Goal: Find specific page/section: Find specific page/section

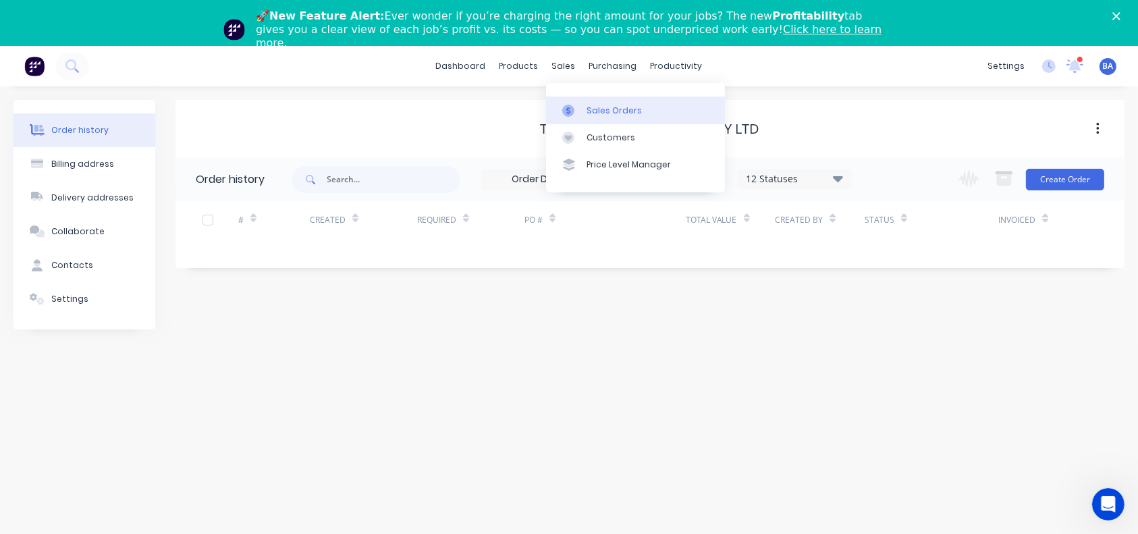
click at [590, 105] on div "Sales Orders" at bounding box center [614, 111] width 55 height 12
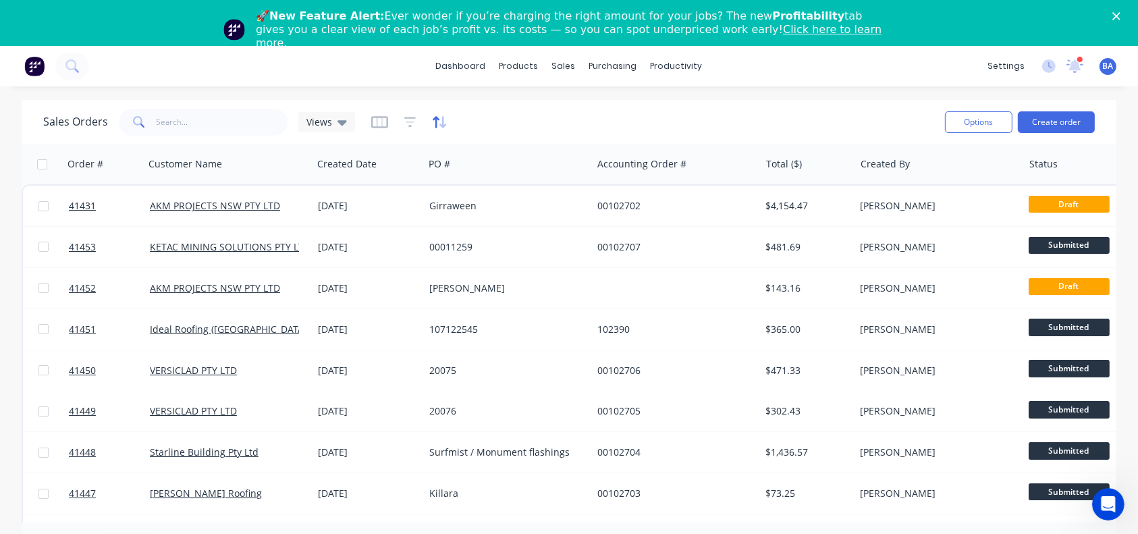
click at [440, 121] on icon "button" at bounding box center [443, 122] width 7 height 12
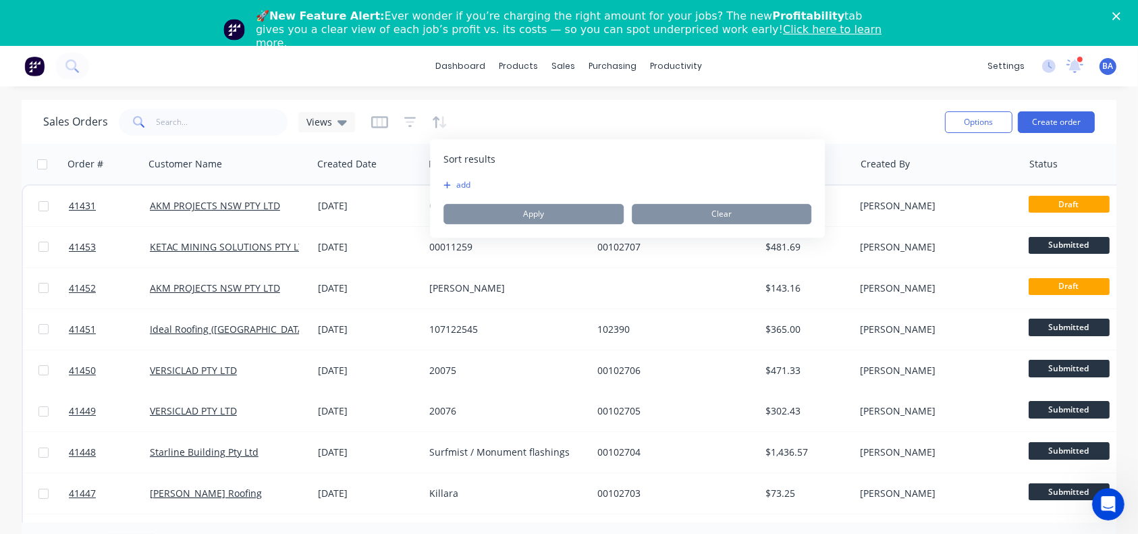
click at [481, 97] on div "dashboard products sales purchasing productivity dashboard products Product Cat…" at bounding box center [569, 313] width 1138 height 534
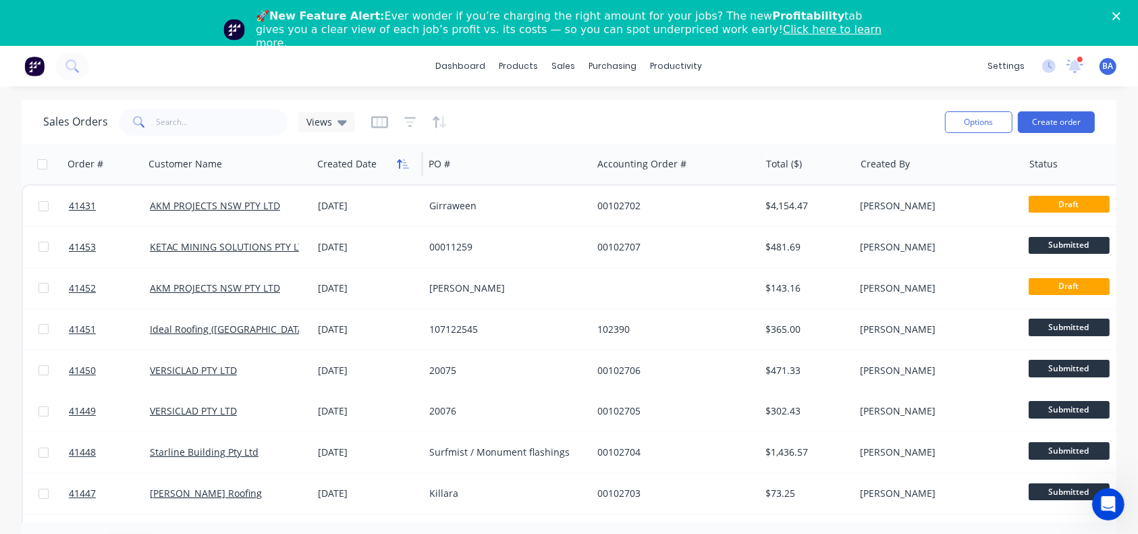
click at [402, 166] on icon "button" at bounding box center [403, 164] width 12 height 11
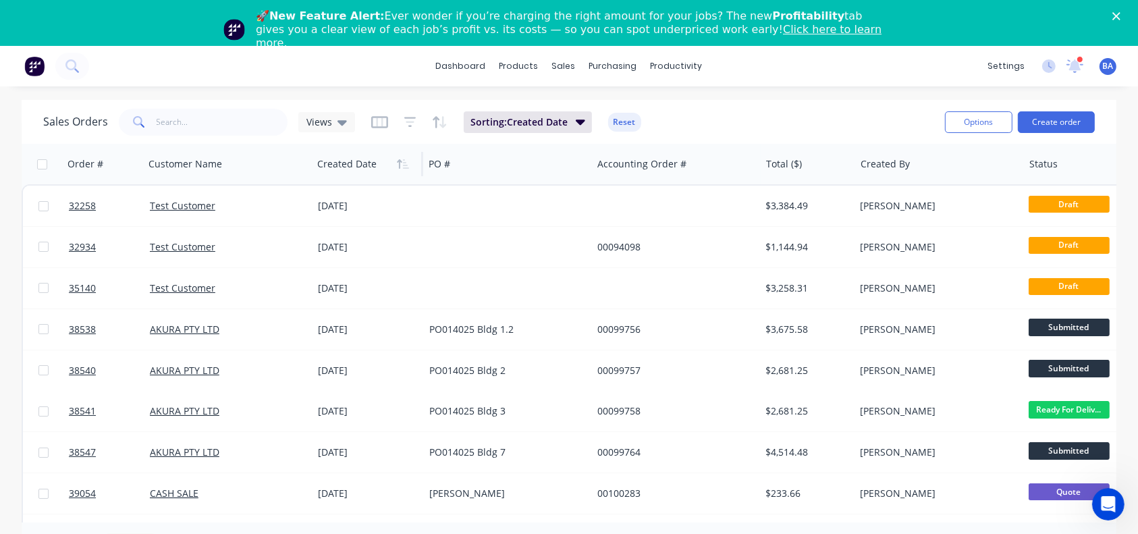
click at [402, 166] on icon "button" at bounding box center [403, 164] width 12 height 11
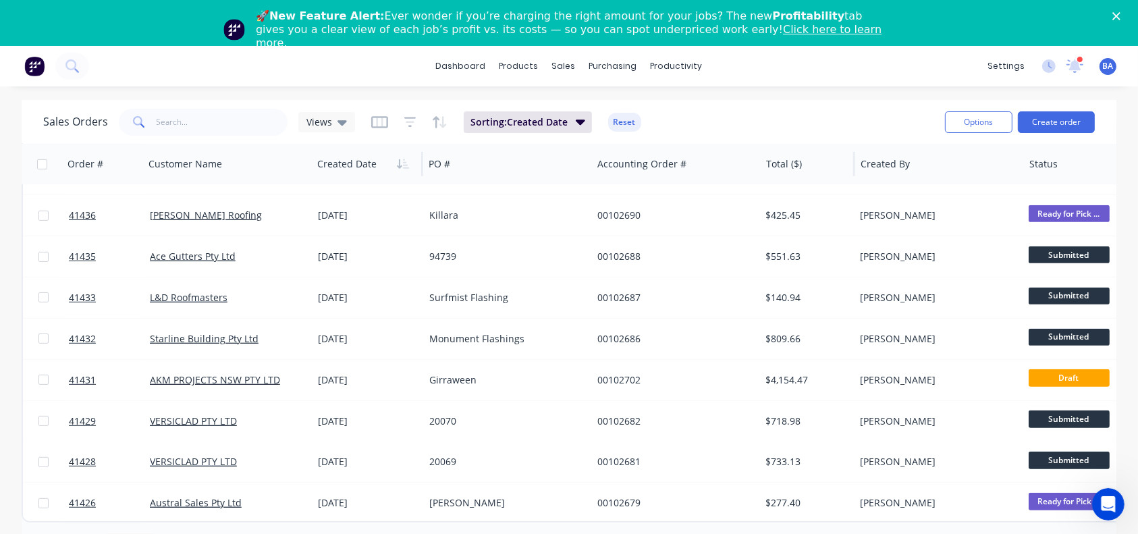
scroll to position [46, 0]
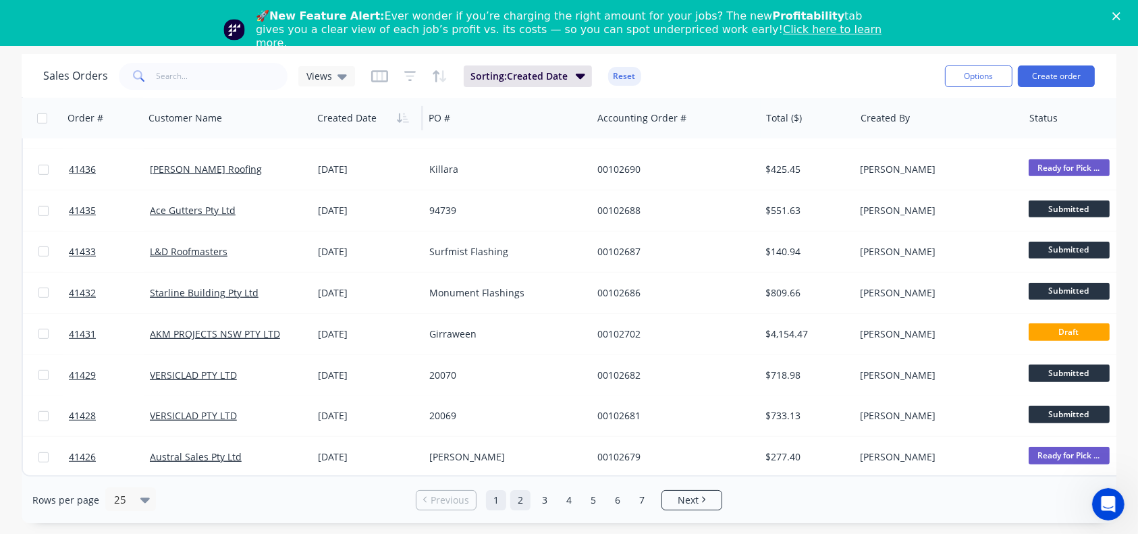
click at [528, 494] on link "2" at bounding box center [520, 500] width 20 height 20
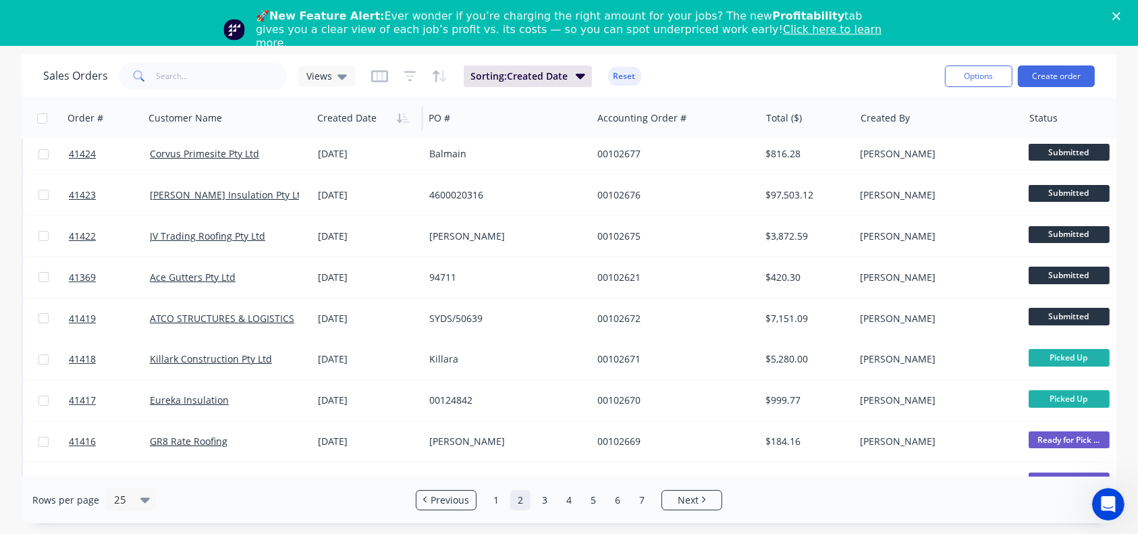
scroll to position [0, 0]
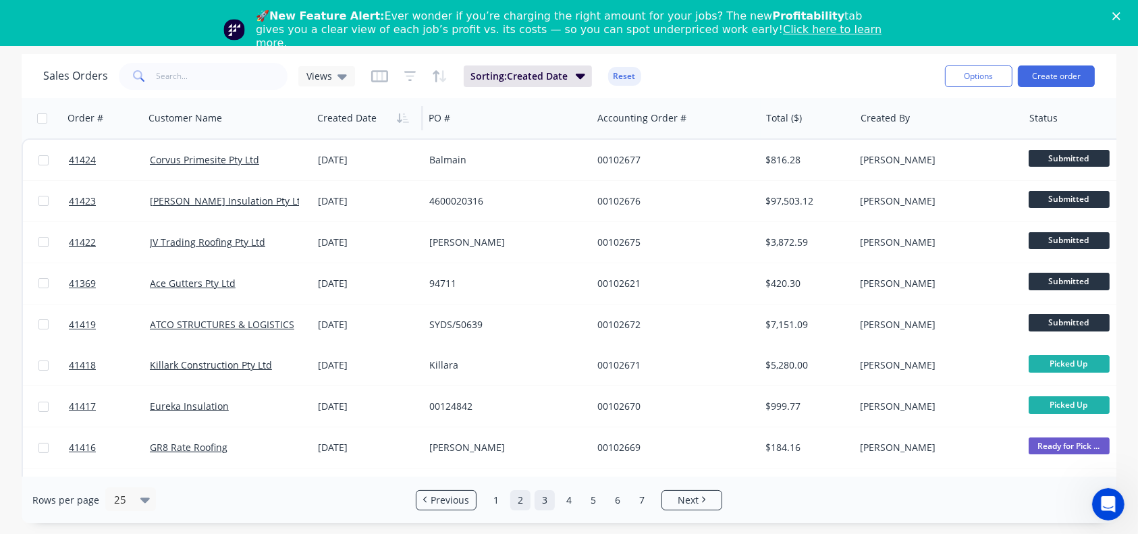
click at [545, 498] on link "3" at bounding box center [545, 500] width 20 height 20
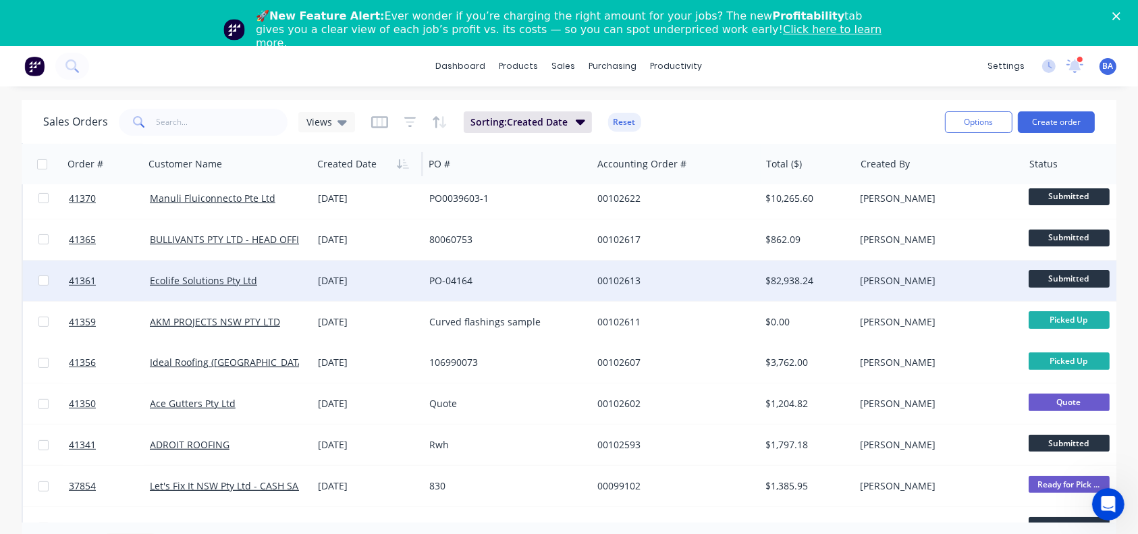
scroll to position [612, 0]
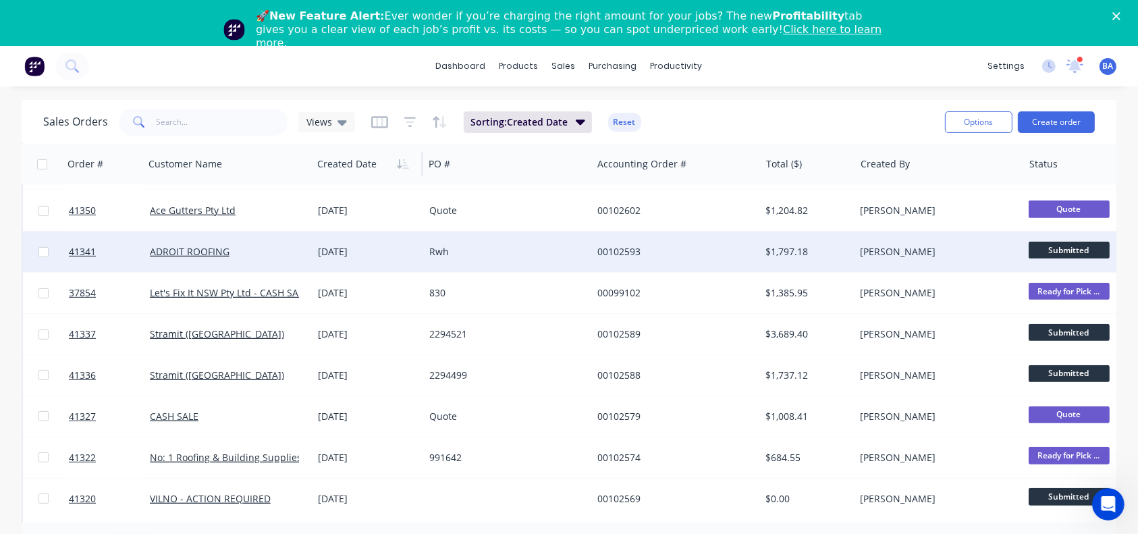
click at [325, 246] on div "[DATE]" at bounding box center [368, 252] width 101 height 14
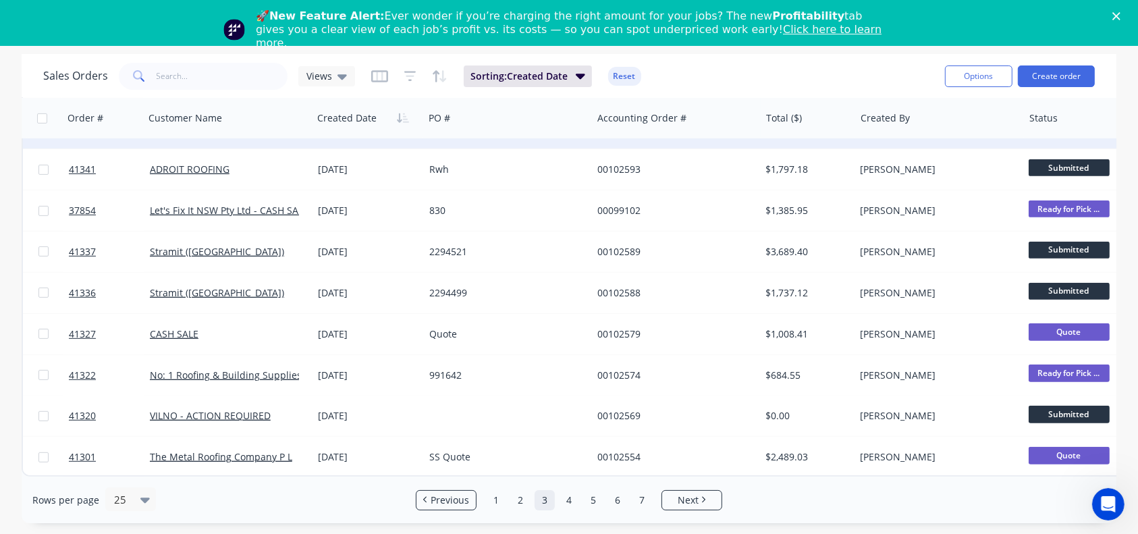
scroll to position [45, 0]
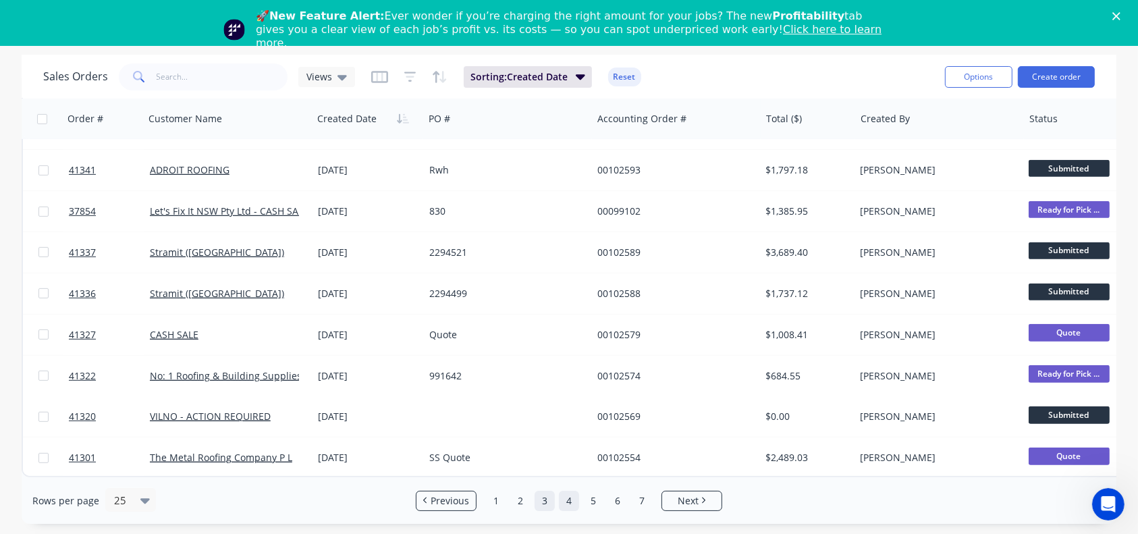
click at [569, 494] on link "4" at bounding box center [569, 501] width 20 height 20
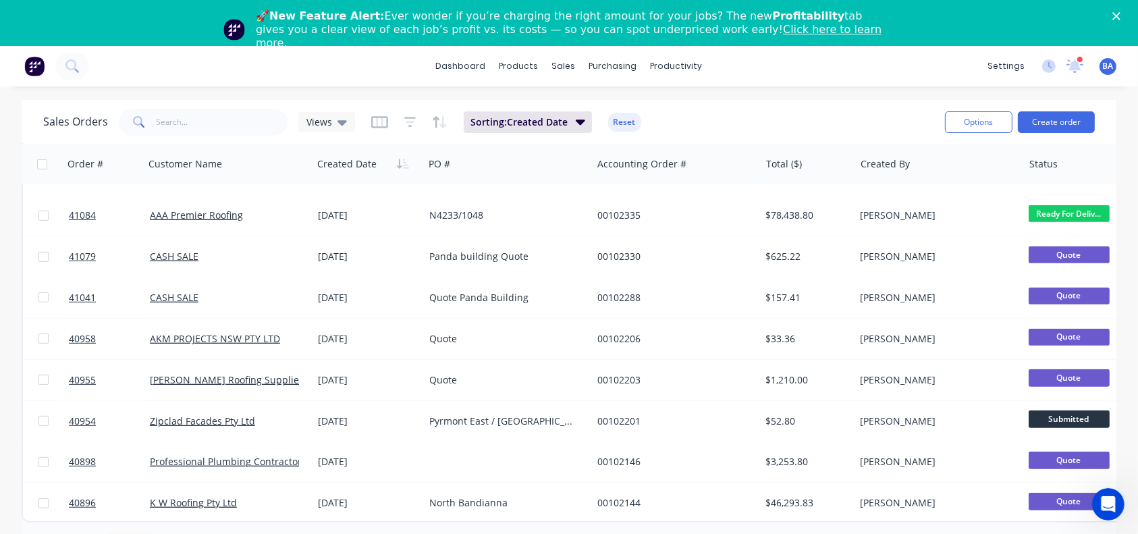
scroll to position [694, 0]
click at [589, 381] on div "Quote" at bounding box center [508, 380] width 168 height 41
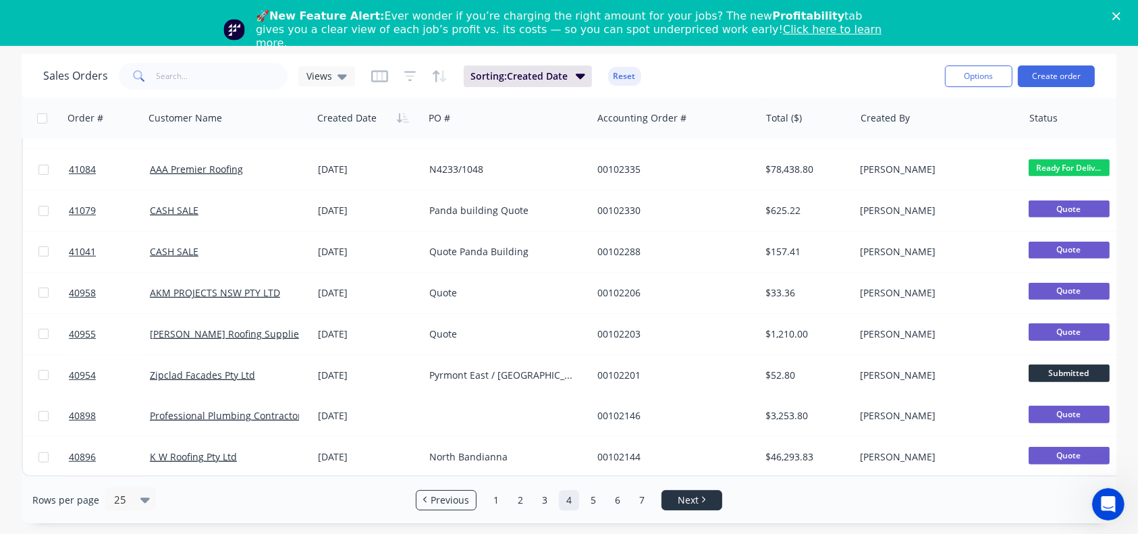
click at [686, 500] on span "Next" at bounding box center [688, 501] width 21 height 14
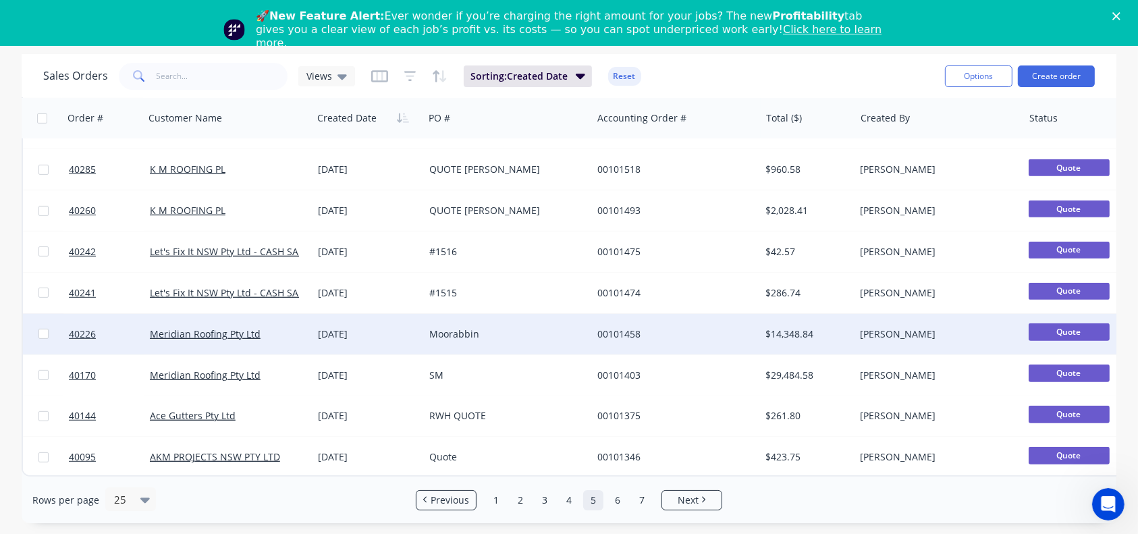
scroll to position [0, 0]
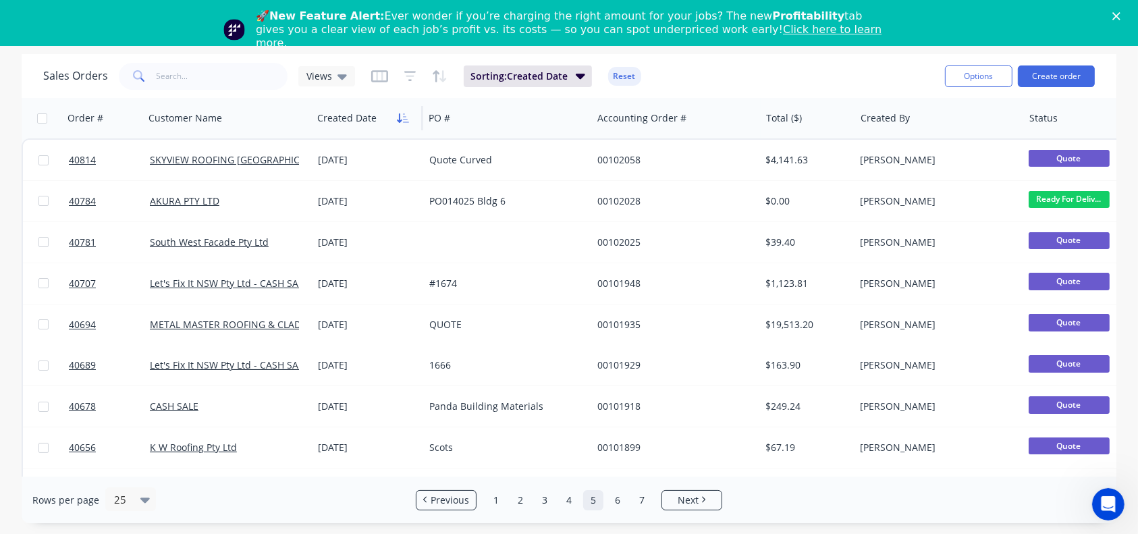
click at [409, 123] on button "button" at bounding box center [403, 118] width 20 height 20
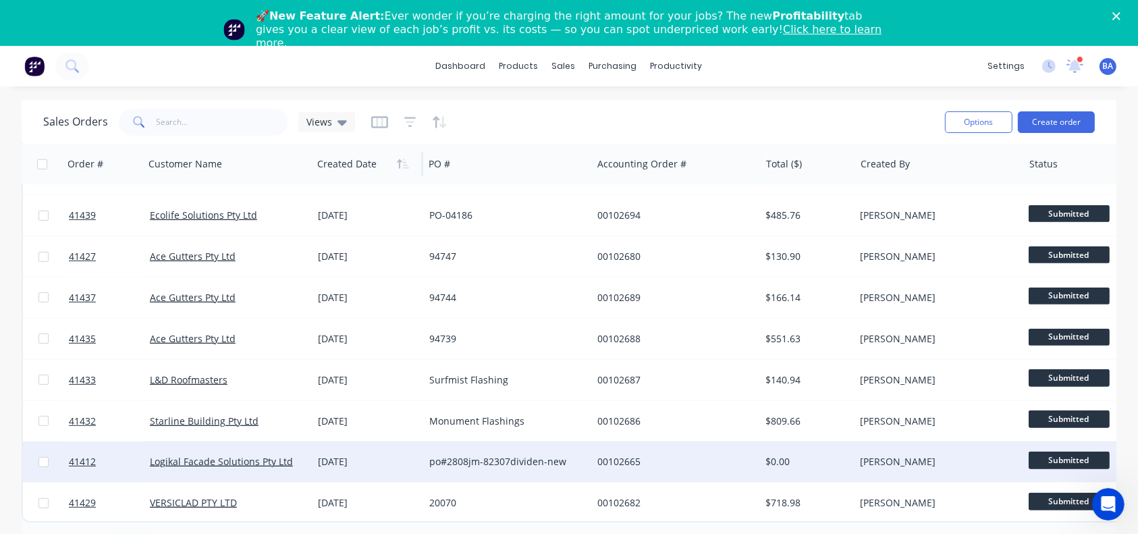
scroll to position [46, 0]
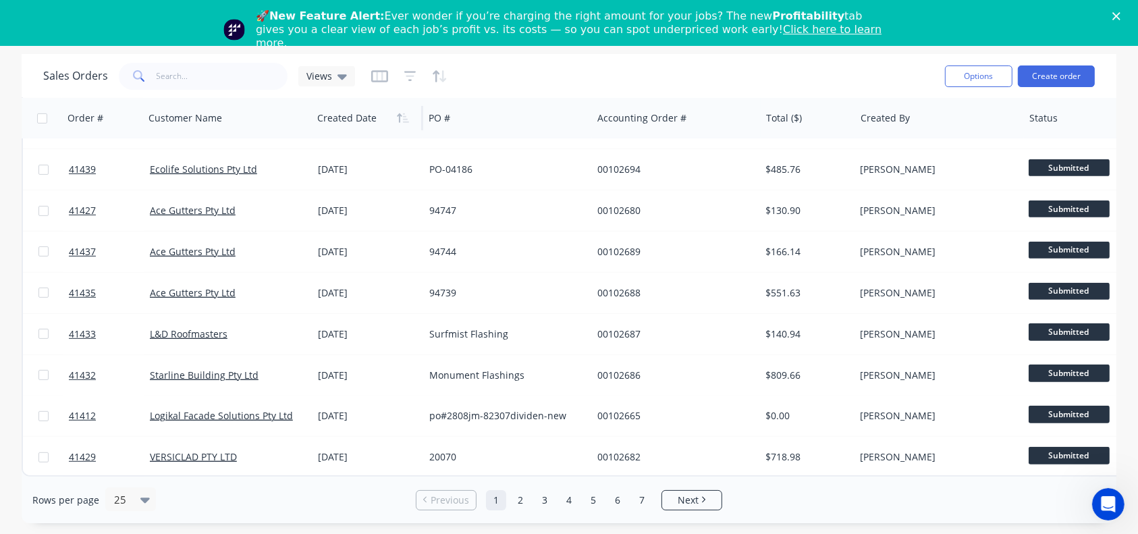
click at [681, 486] on div "Rows per page 25 Previous 1 2 3 4 5 6 7 Next" at bounding box center [569, 500] width 1095 height 47
click at [672, 496] on link "Next" at bounding box center [691, 501] width 59 height 14
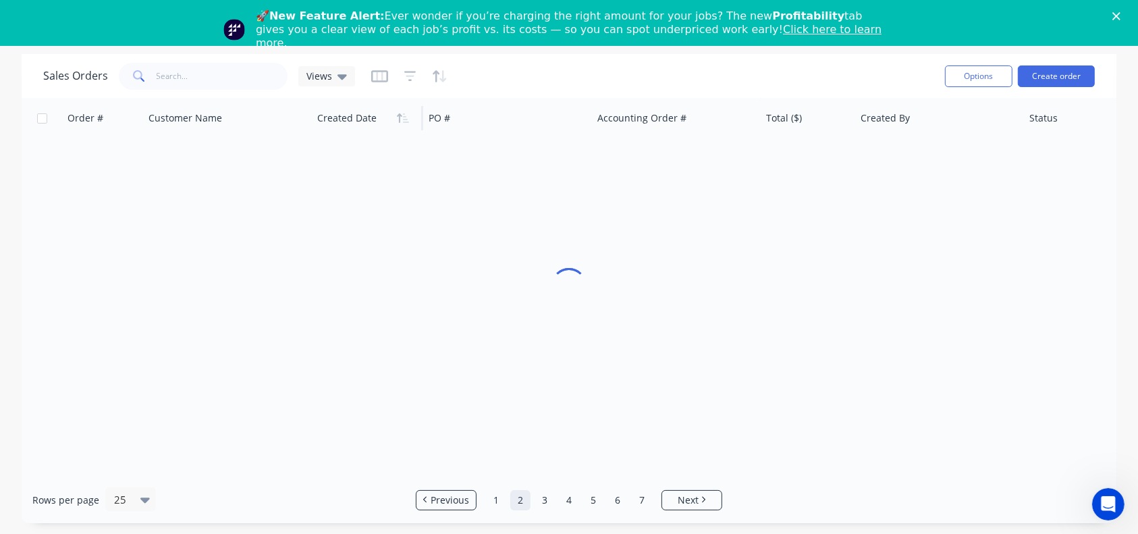
scroll to position [0, 0]
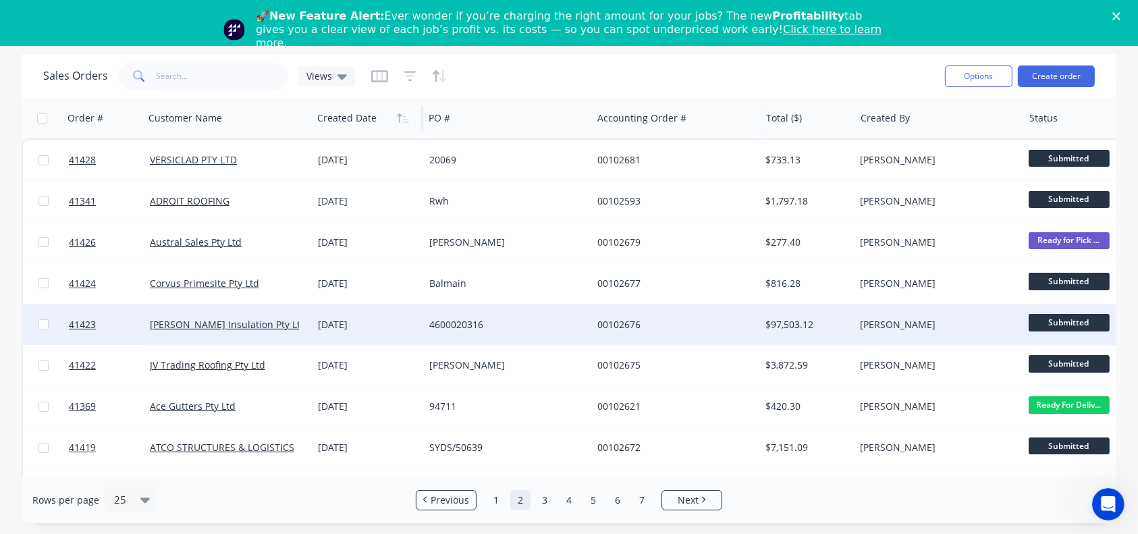
click at [409, 329] on div "[DATE]" at bounding box center [368, 325] width 101 height 14
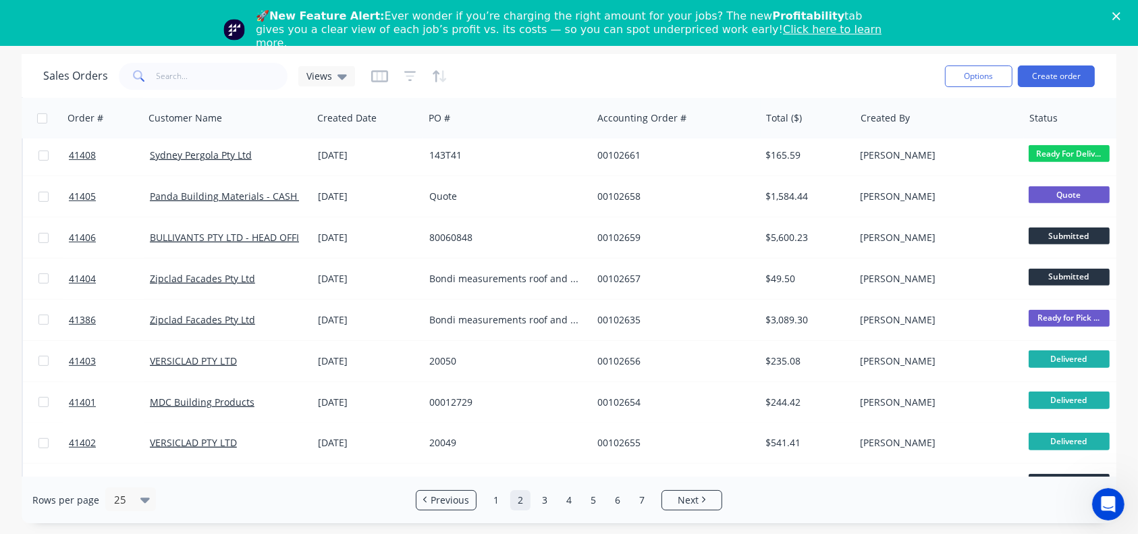
scroll to position [696, 0]
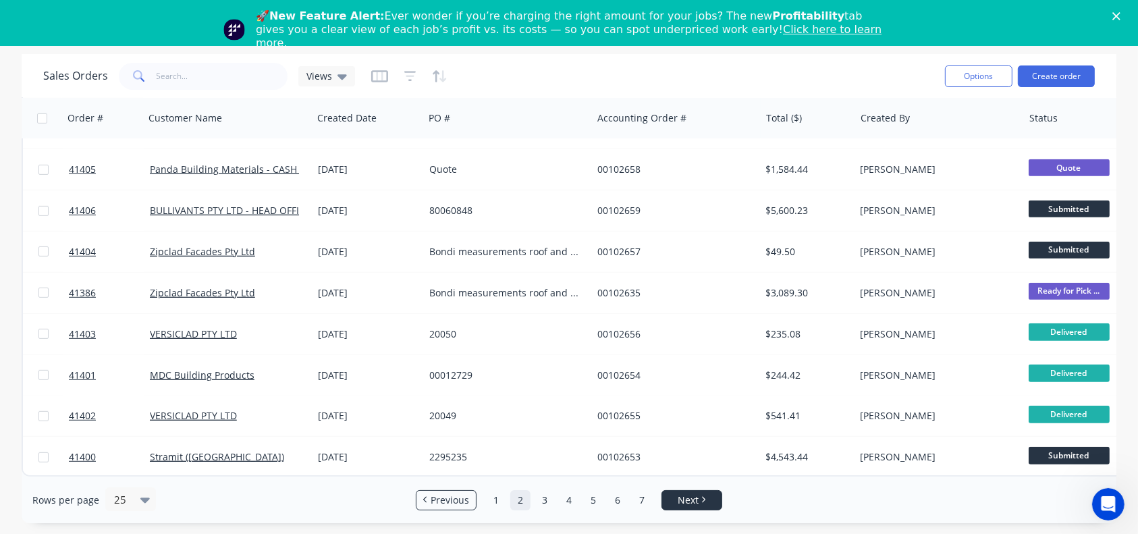
click at [708, 500] on link "Next" at bounding box center [691, 501] width 59 height 14
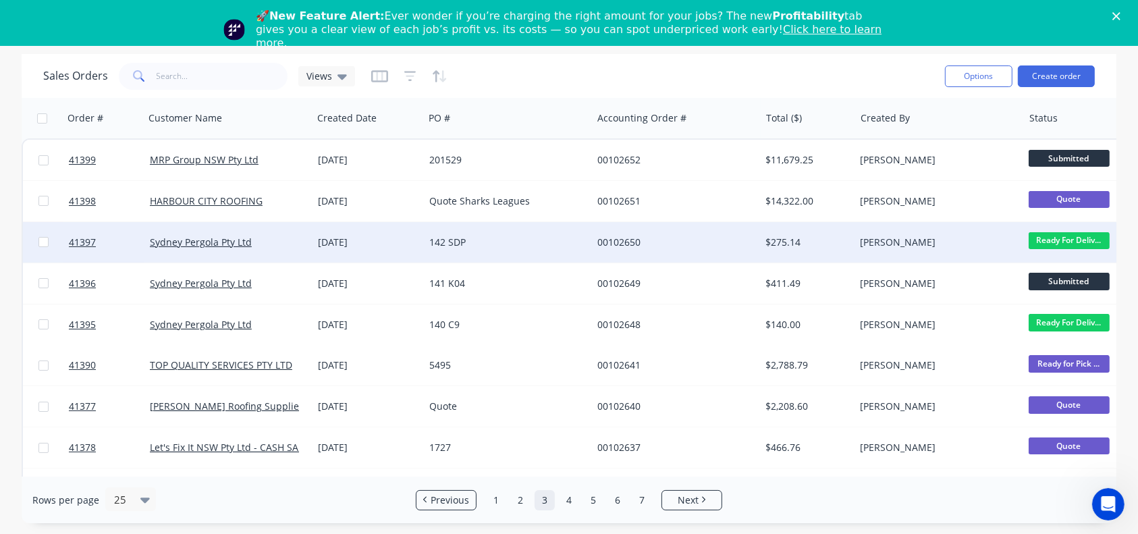
scroll to position [45, 0]
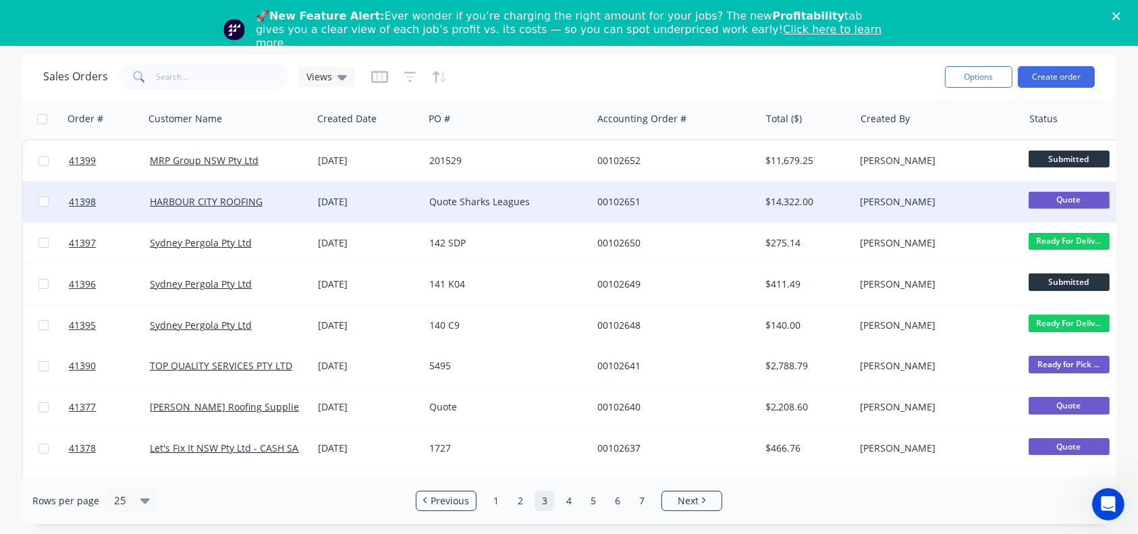
click at [458, 200] on div "Quote Sharks Leagues" at bounding box center [504, 202] width 150 height 14
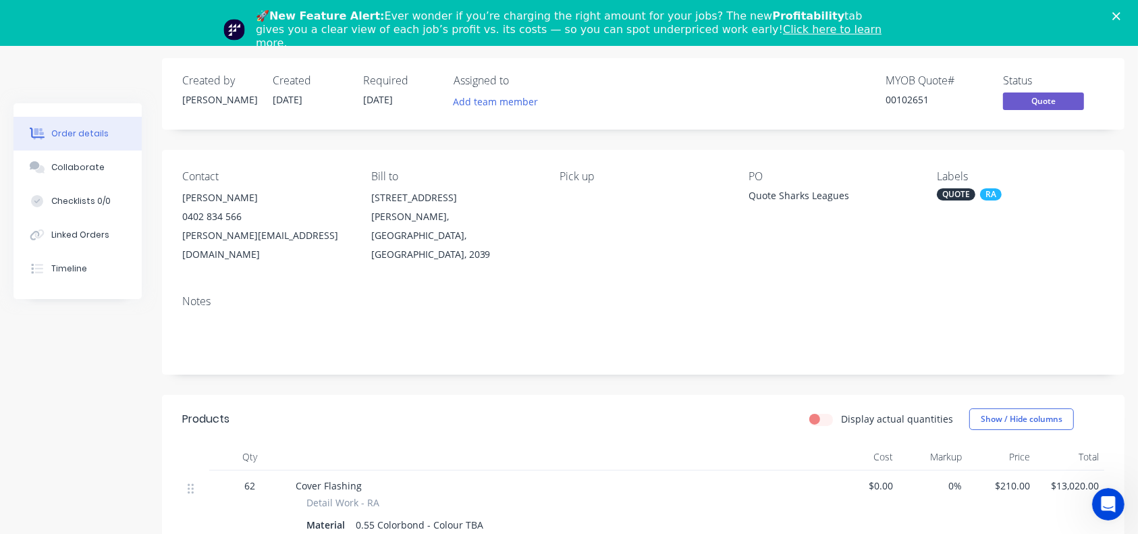
scroll to position [242, 0]
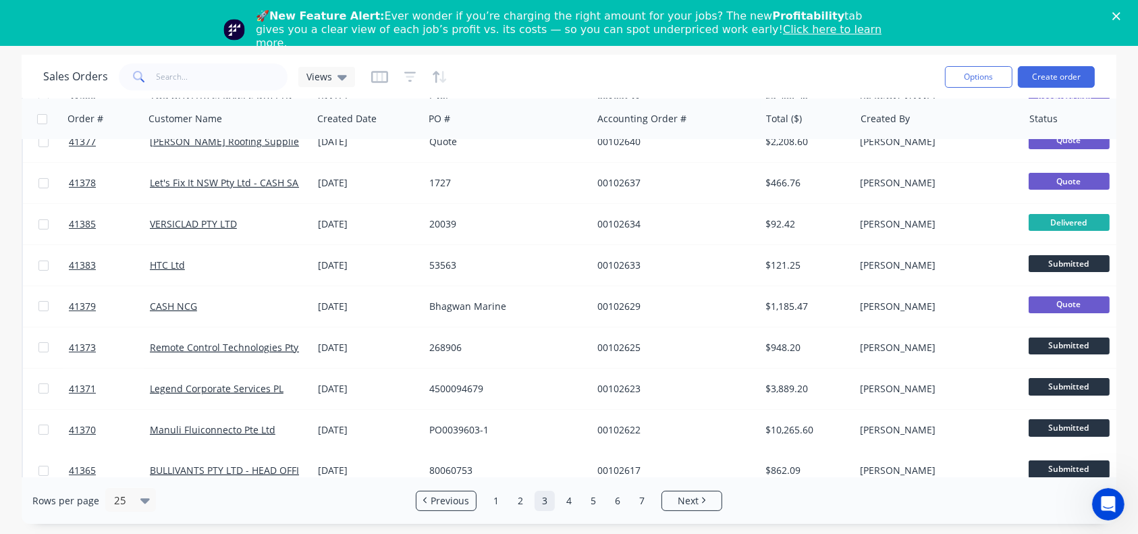
scroll to position [298, 0]
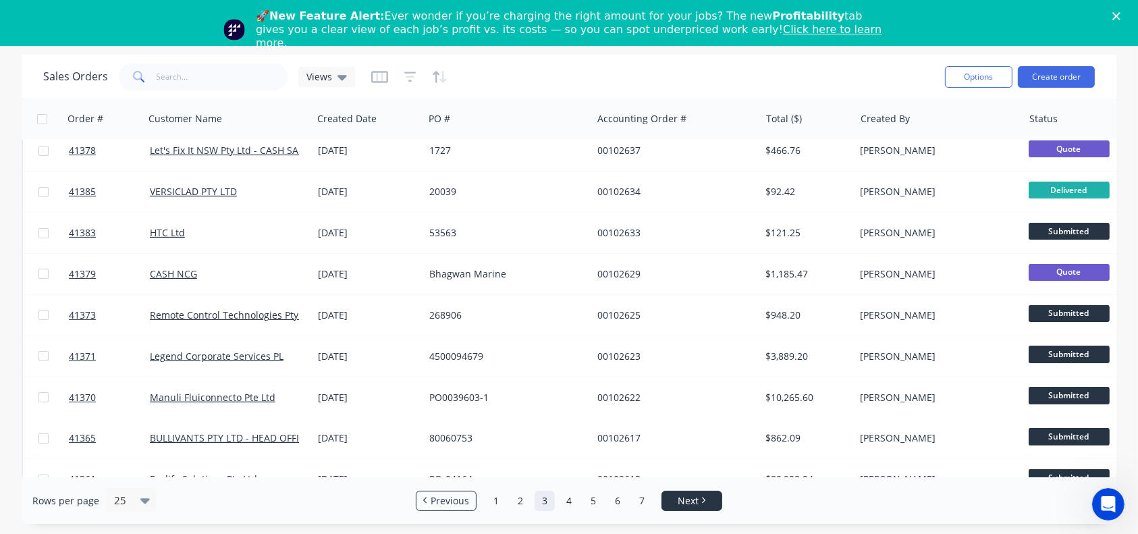
click at [704, 507] on li "Next" at bounding box center [692, 501] width 61 height 20
click at [699, 506] on link "Next" at bounding box center [691, 501] width 59 height 14
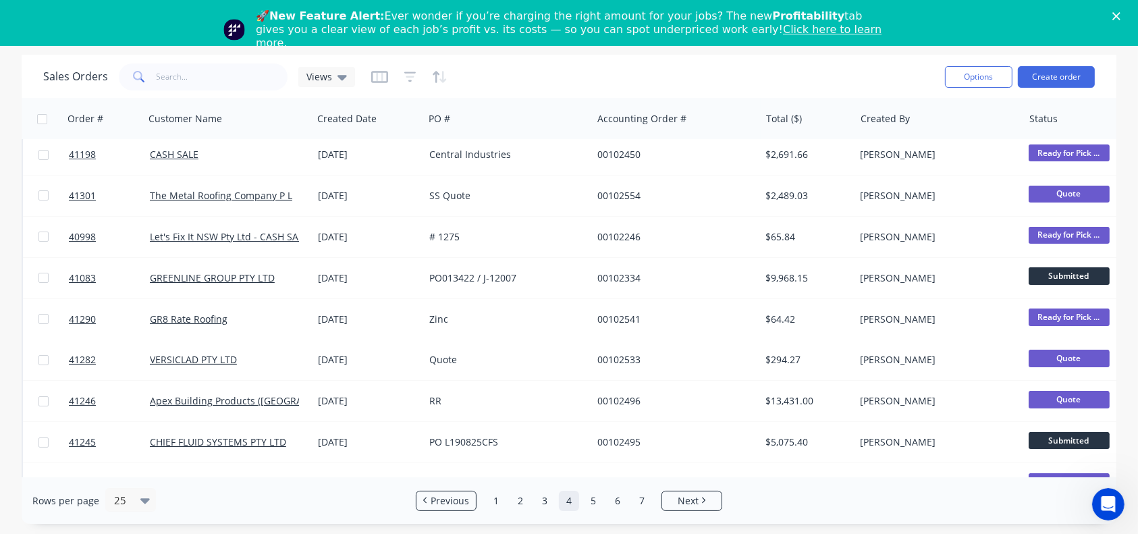
scroll to position [0, 0]
